Goal: Information Seeking & Learning: Learn about a topic

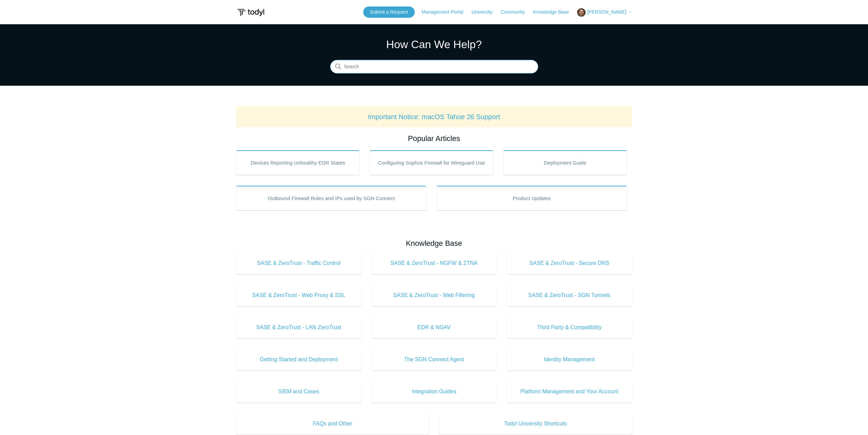
click at [419, 68] on input "Search" at bounding box center [434, 67] width 208 height 14
type input "sharepoint"
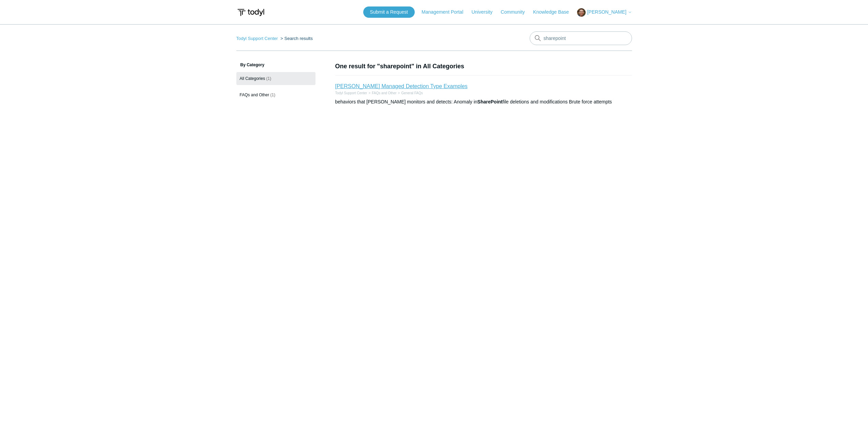
click at [420, 88] on link "[PERSON_NAME] Managed Detection Type Examples" at bounding box center [401, 86] width 132 height 6
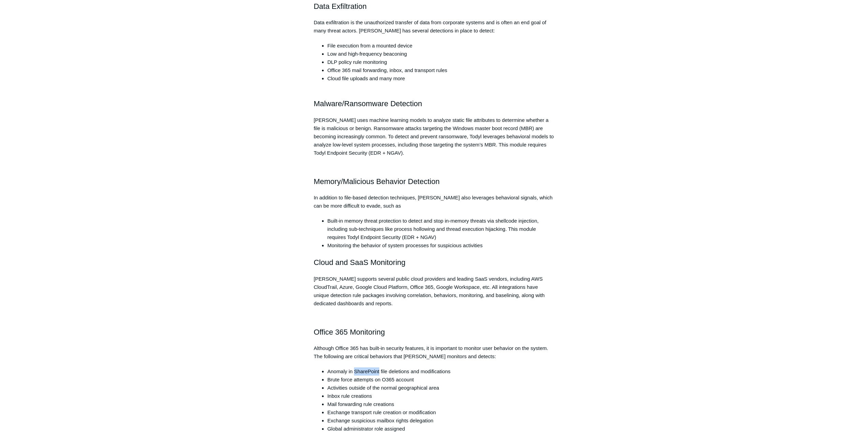
scroll to position [938, 0]
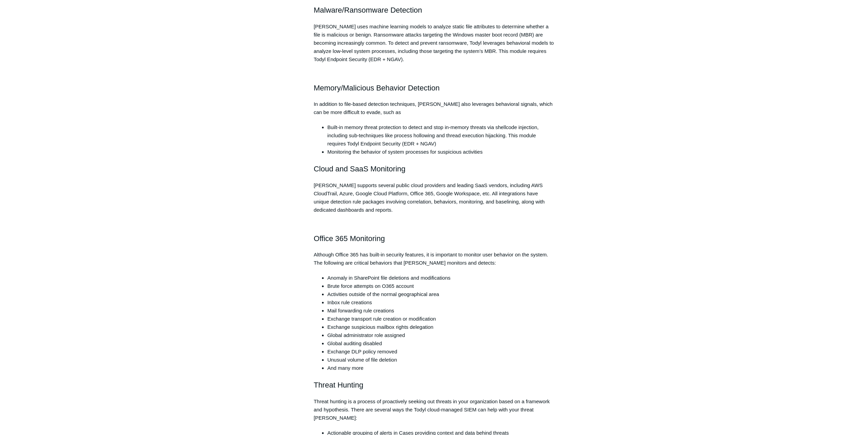
click at [436, 232] on h2 "Office 365 Monitoring" at bounding box center [434, 238] width 241 height 12
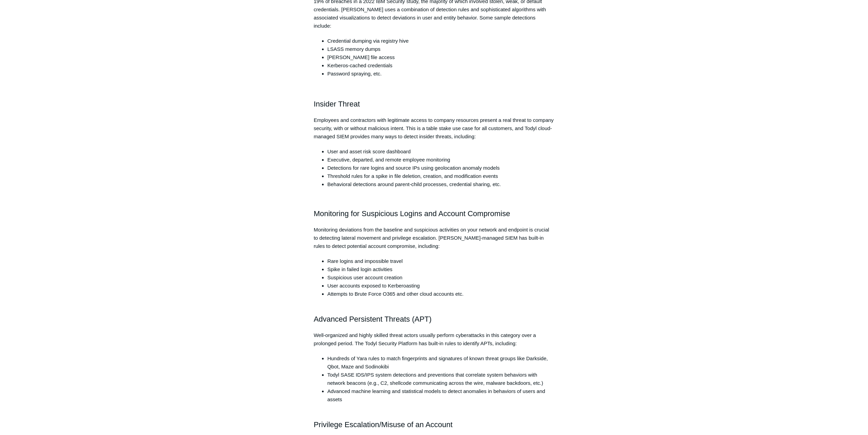
scroll to position [0, 0]
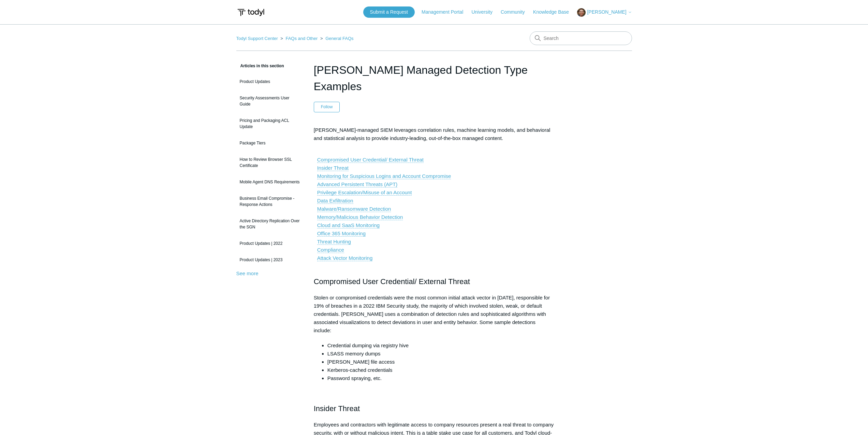
click at [515, 182] on p "Compromised User Credential/ External Threat Insider Threat Monitoring for Susp…" at bounding box center [434, 208] width 241 height 123
click at [563, 42] on input "Search" at bounding box center [581, 38] width 102 height 14
type input "microsoft"
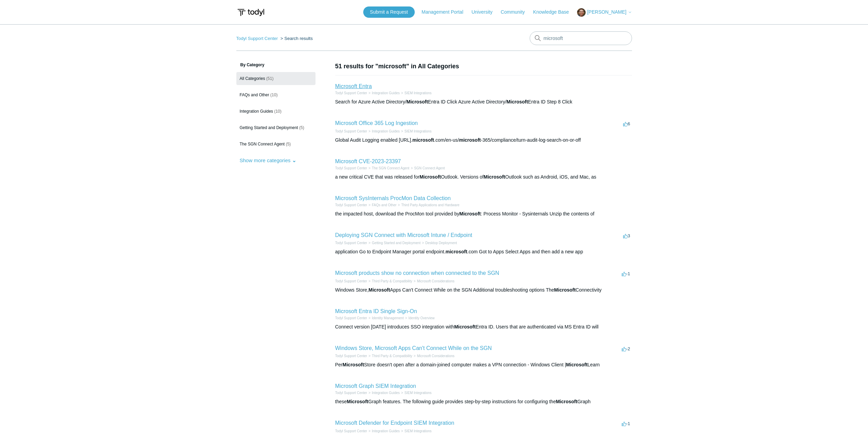
click at [354, 87] on link "Microsoft Entra" at bounding box center [353, 86] width 37 height 6
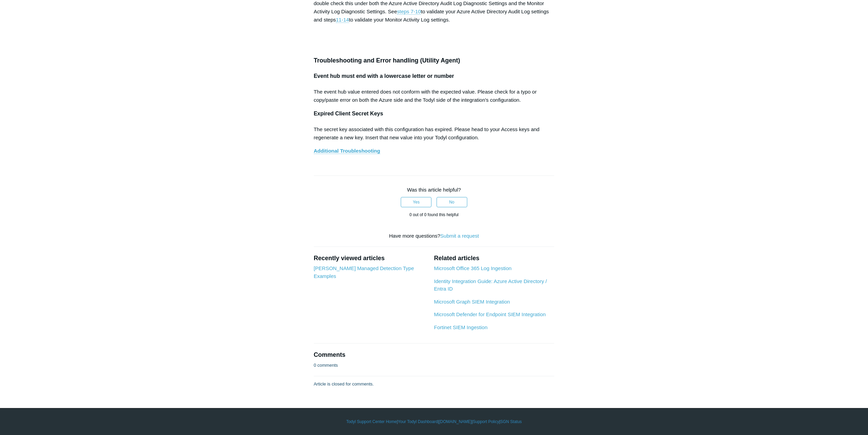
scroll to position [5191, 0]
click at [496, 271] on link "Microsoft Office 365 Log Ingestion" at bounding box center [472, 268] width 77 height 6
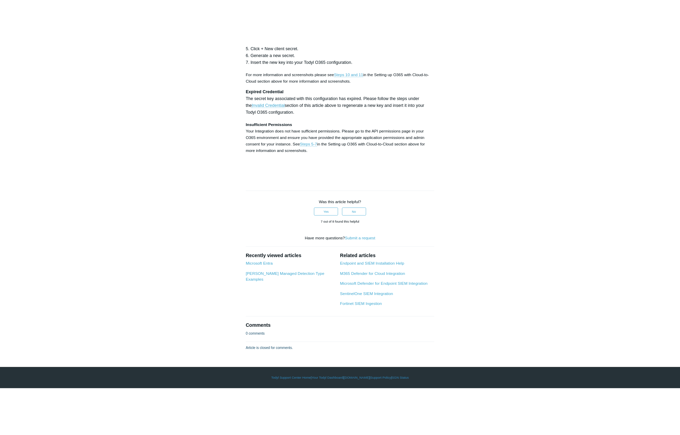
scroll to position [3086, 0]
